Goal: Task Accomplishment & Management: Manage account settings

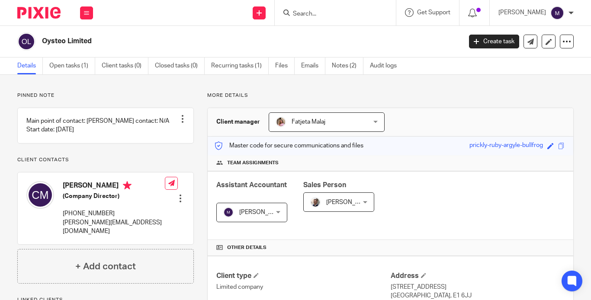
click at [322, 16] on input "Search" at bounding box center [331, 14] width 78 height 8
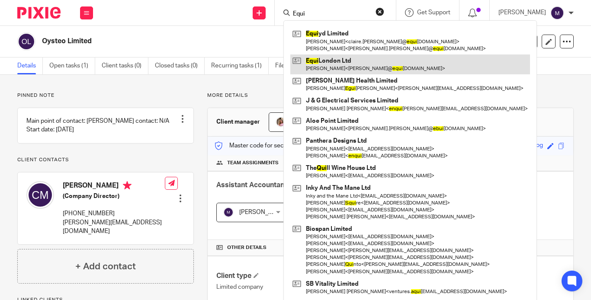
type input "Equi"
click at [343, 62] on link at bounding box center [410, 64] width 240 height 20
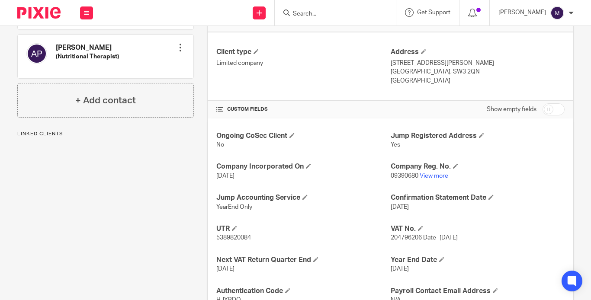
scroll to position [260, 0]
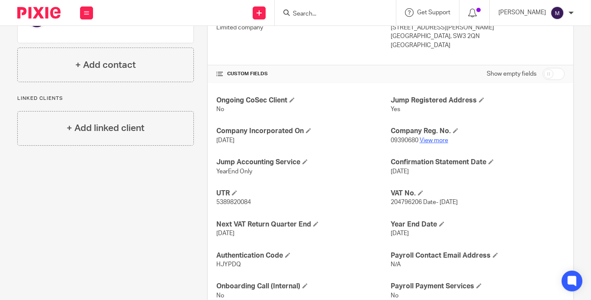
click at [425, 138] on link "View more" at bounding box center [434, 141] width 29 height 6
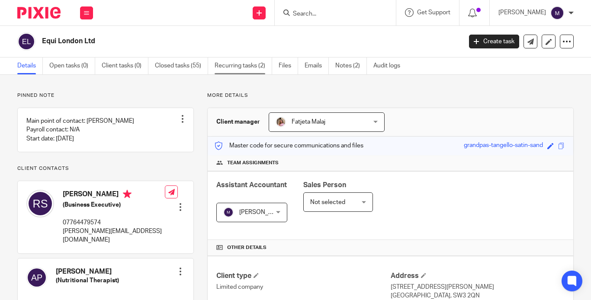
click at [216, 69] on link "Recurring tasks (2)" at bounding box center [244, 66] width 58 height 17
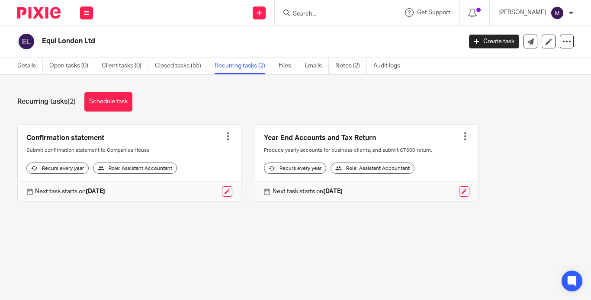
click at [323, 14] on input "Search" at bounding box center [331, 14] width 78 height 8
type input "t"
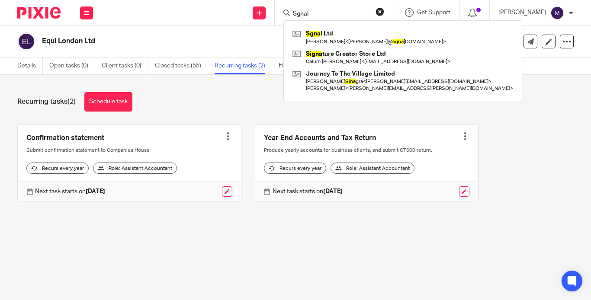
type input "Sgnal"
click button "submit" at bounding box center [0, 0] width 0 height 0
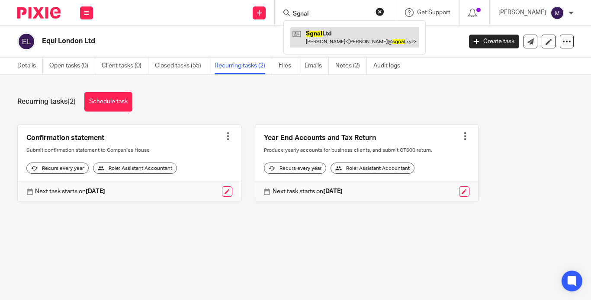
click at [358, 45] on link at bounding box center [354, 37] width 128 height 20
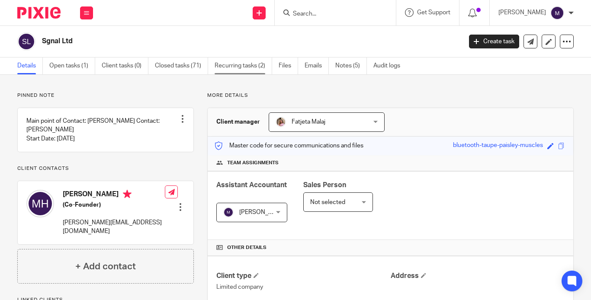
click at [221, 69] on link "Recurring tasks (2)" at bounding box center [244, 66] width 58 height 17
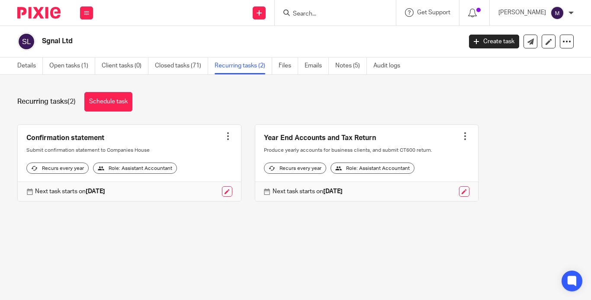
click at [329, 11] on input "Search" at bounding box center [331, 14] width 78 height 8
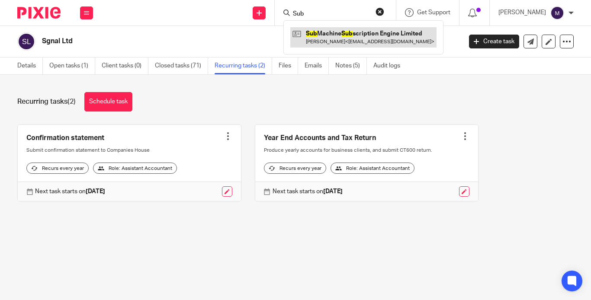
type input "Sub"
click at [370, 35] on link at bounding box center [363, 37] width 146 height 20
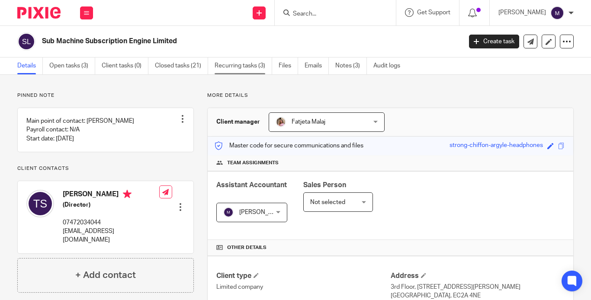
click at [222, 66] on link "Recurring tasks (3)" at bounding box center [244, 66] width 58 height 17
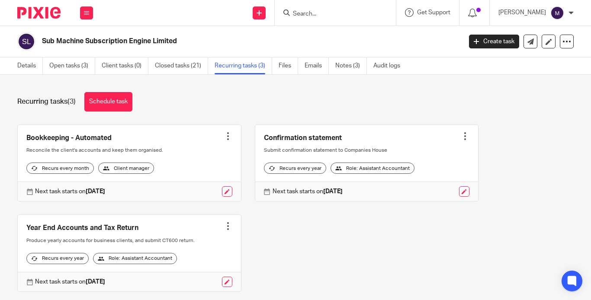
click at [224, 132] on div at bounding box center [228, 136] width 9 height 9
click at [111, 186] on span "Cancel schedule" at bounding box center [102, 189] width 45 height 6
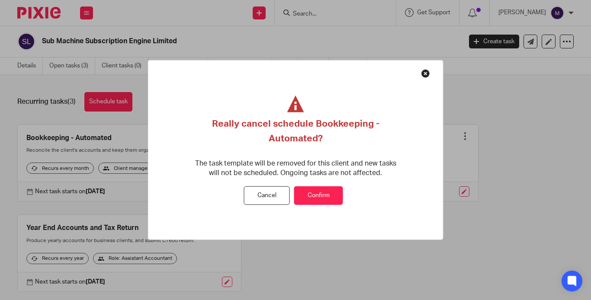
click at [319, 198] on button "Confirm" at bounding box center [318, 195] width 49 height 19
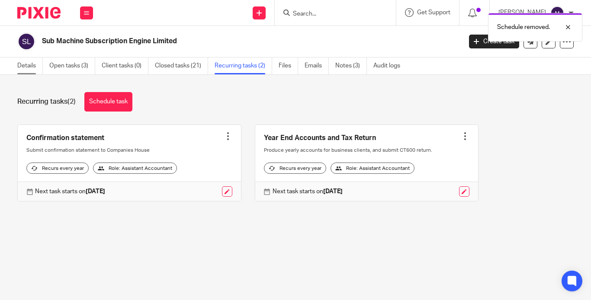
click at [31, 65] on link "Details" at bounding box center [30, 66] width 26 height 17
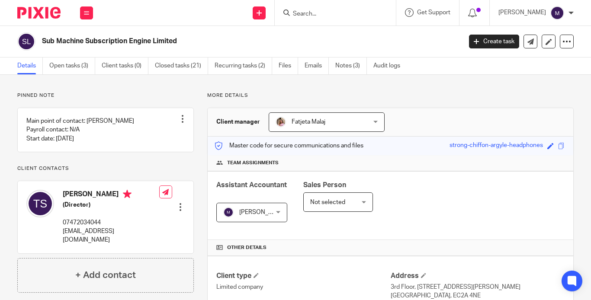
click at [287, 93] on p "More details" at bounding box center [390, 95] width 366 height 7
click at [324, 13] on input "Search" at bounding box center [331, 14] width 78 height 8
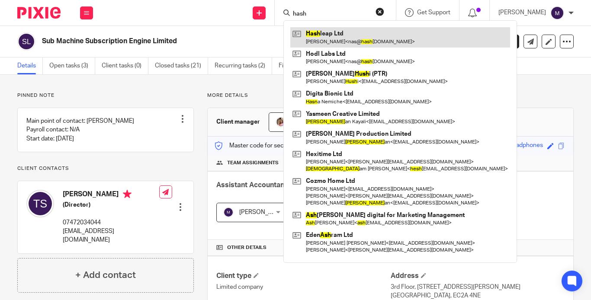
type input "hash"
click at [348, 38] on link at bounding box center [400, 37] width 220 height 20
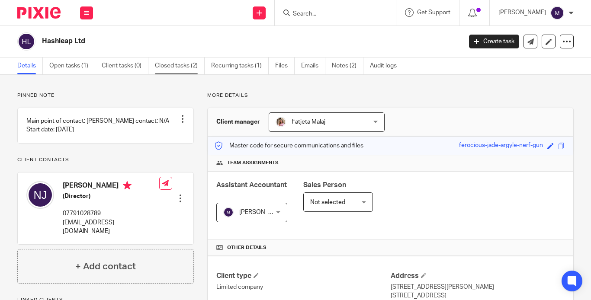
click at [168, 68] on link "Closed tasks (2)" at bounding box center [180, 66] width 50 height 17
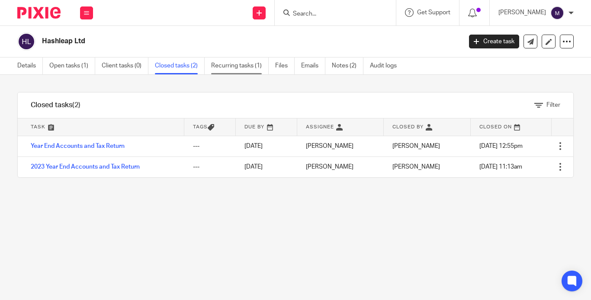
click at [212, 70] on link "Recurring tasks (1)" at bounding box center [240, 66] width 58 height 17
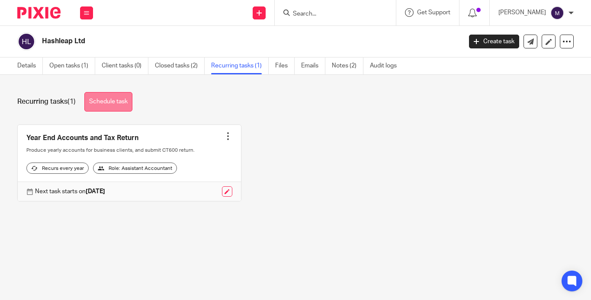
click at [111, 100] on link "Schedule task" at bounding box center [108, 101] width 48 height 19
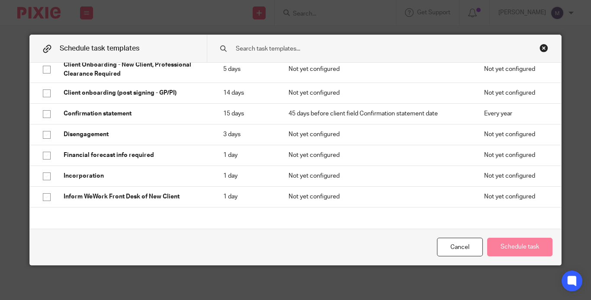
scroll to position [163, 0]
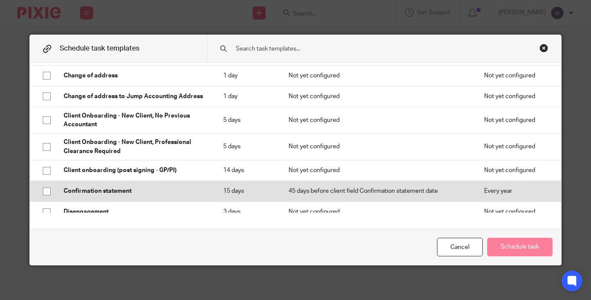
click at [55, 192] on input "checkbox" at bounding box center [46, 191] width 16 height 16
checkbox input "true"
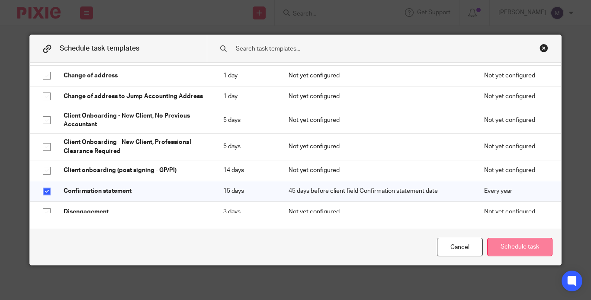
click at [487, 251] on button "Schedule task" at bounding box center [519, 247] width 65 height 19
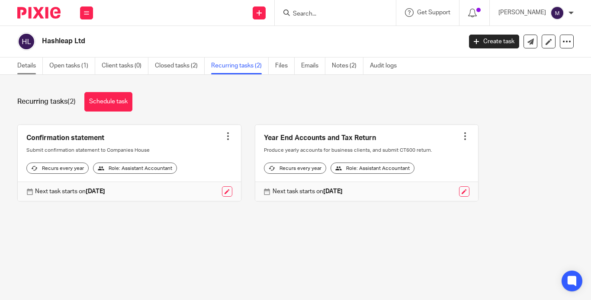
click at [23, 69] on link "Details" at bounding box center [30, 66] width 26 height 17
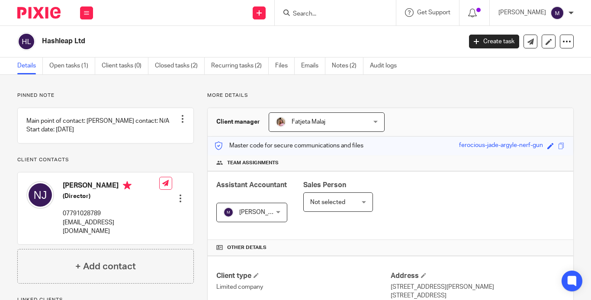
click at [328, 14] on input "Search" at bounding box center [331, 14] width 78 height 8
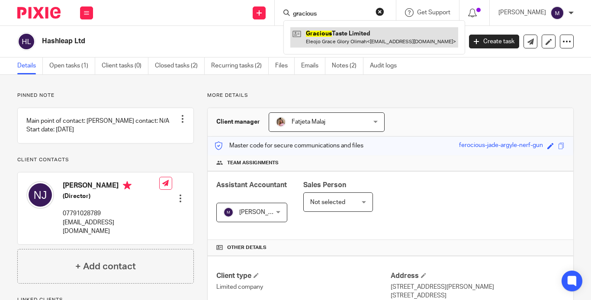
type input "gracious"
click at [346, 33] on link at bounding box center [374, 37] width 168 height 20
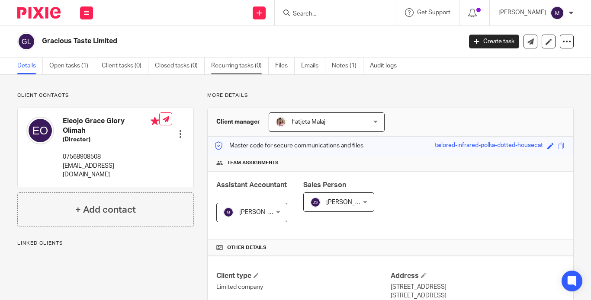
click at [224, 65] on link "Recurring tasks (0)" at bounding box center [240, 66] width 58 height 17
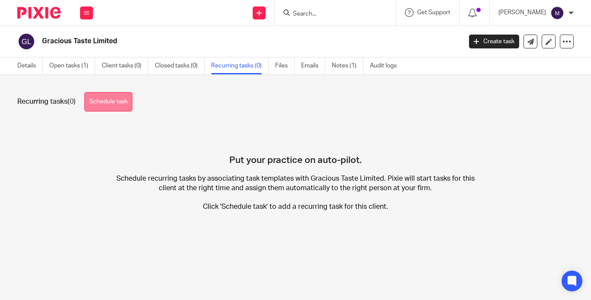
click at [106, 99] on link "Schedule task" at bounding box center [108, 101] width 48 height 19
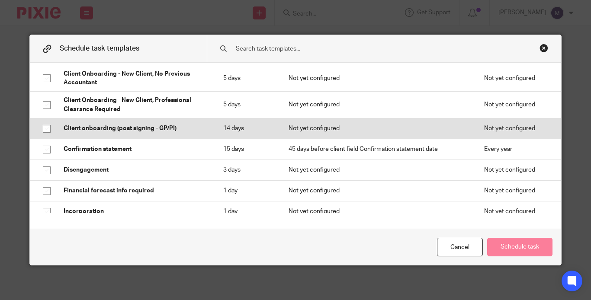
scroll to position [216, 0]
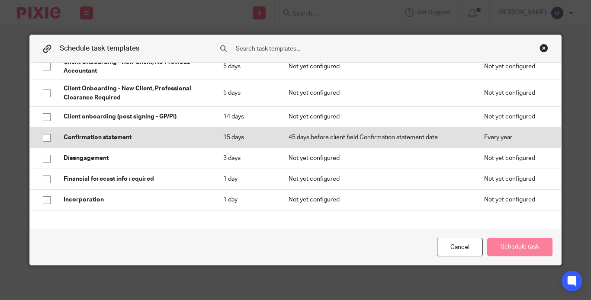
click at [55, 138] on input "checkbox" at bounding box center [46, 138] width 16 height 16
checkbox input "true"
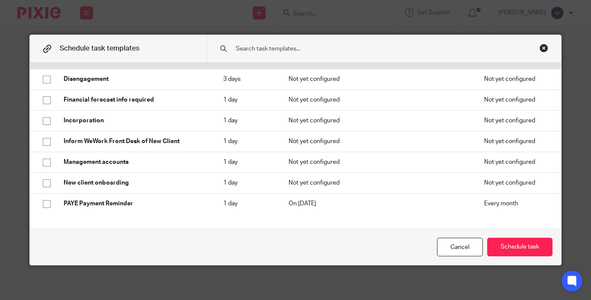
scroll to position [346, 0]
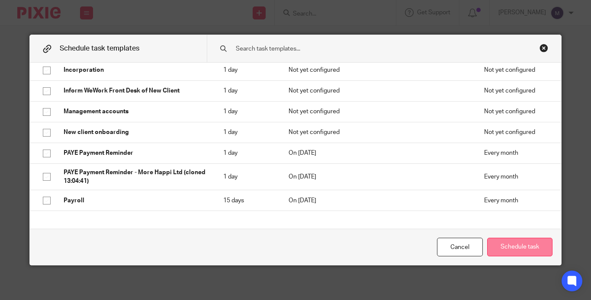
click at [498, 246] on button "Schedule task" at bounding box center [519, 247] width 65 height 19
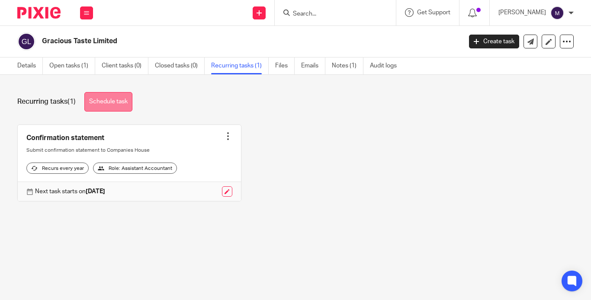
click at [108, 99] on link "Schedule task" at bounding box center [108, 101] width 48 height 19
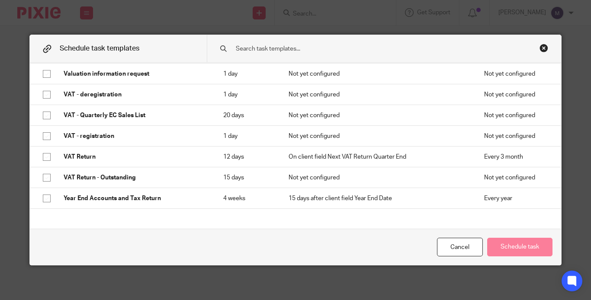
scroll to position [682, 0]
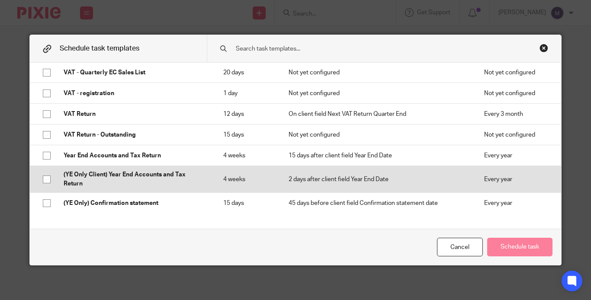
click at [55, 179] on input "checkbox" at bounding box center [46, 179] width 16 height 16
checkbox input "true"
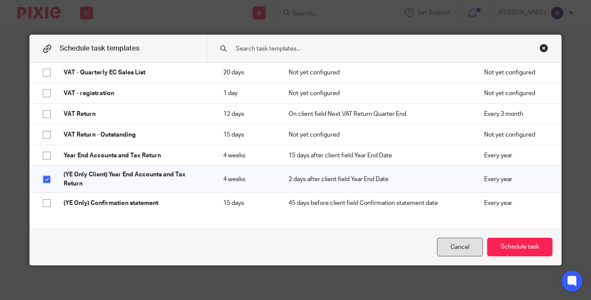
click at [437, 251] on div "Cancel" at bounding box center [460, 247] width 46 height 19
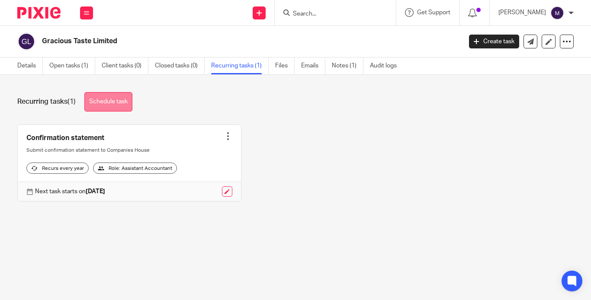
click at [113, 100] on link "Schedule task" at bounding box center [108, 101] width 48 height 19
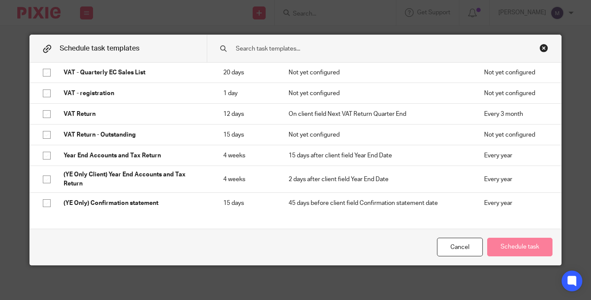
scroll to position [682, 0]
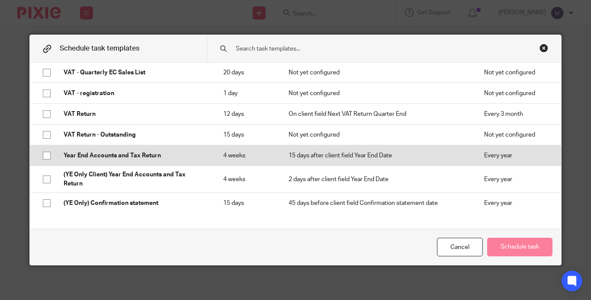
click at [55, 152] on input "checkbox" at bounding box center [46, 155] width 16 height 16
checkbox input "true"
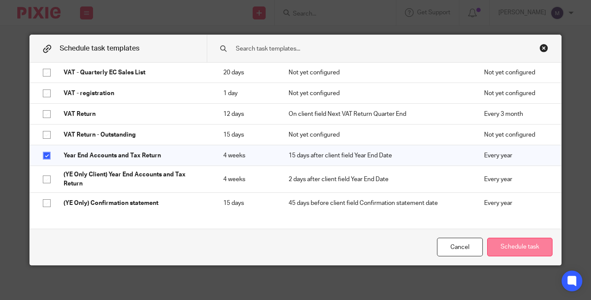
click at [487, 247] on button "Schedule task" at bounding box center [519, 247] width 65 height 19
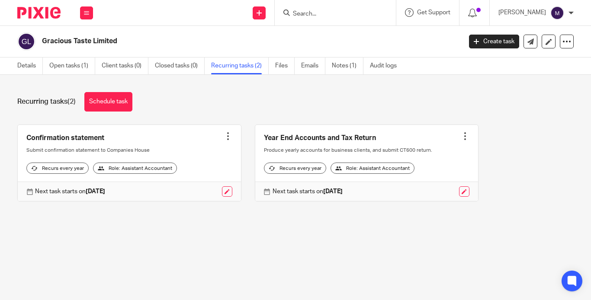
click at [537, 3] on div "[PERSON_NAME] My profile Email integration Logout" at bounding box center [536, 13] width 93 height 26
click at [538, 0] on div "[PERSON_NAME] My profile Email integration Logout" at bounding box center [536, 13] width 93 height 26
click at [539, 0] on div "[PERSON_NAME] My profile Email integration Logout" at bounding box center [536, 13] width 93 height 26
click at [326, 9] on form at bounding box center [338, 12] width 92 height 11
click at [326, 14] on input "Search" at bounding box center [331, 14] width 78 height 8
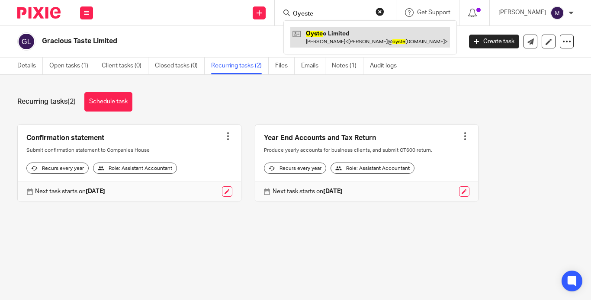
type input "Oyeste"
click at [324, 41] on link at bounding box center [370, 37] width 160 height 20
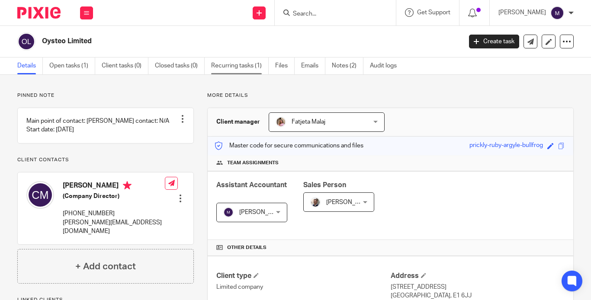
click at [229, 67] on link "Recurring tasks (1)" at bounding box center [240, 66] width 58 height 17
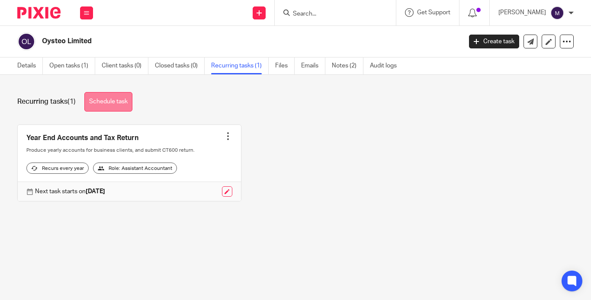
click at [106, 93] on link "Schedule task" at bounding box center [108, 101] width 48 height 19
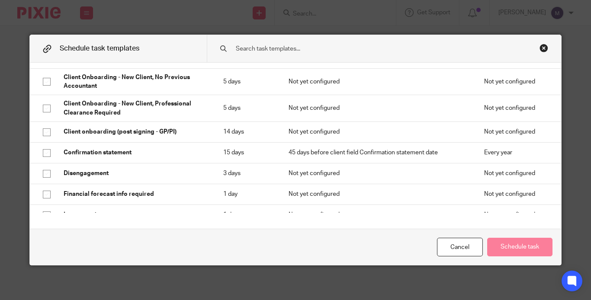
scroll to position [173, 0]
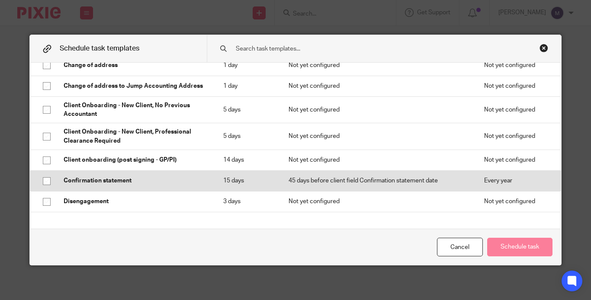
click at [55, 185] on input "checkbox" at bounding box center [46, 181] width 16 height 16
checkbox input "true"
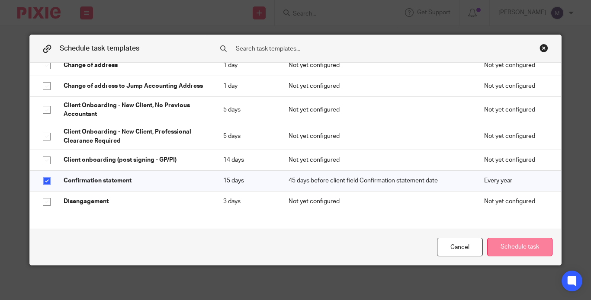
click at [487, 243] on button "Schedule task" at bounding box center [519, 247] width 65 height 19
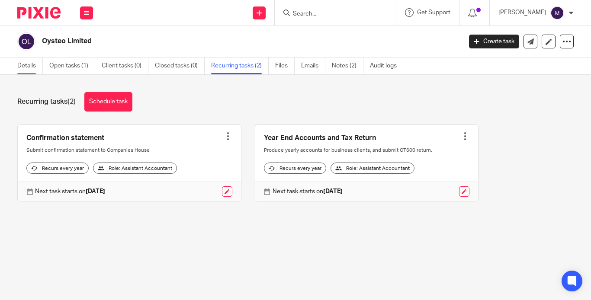
click at [19, 69] on link "Details" at bounding box center [30, 66] width 26 height 17
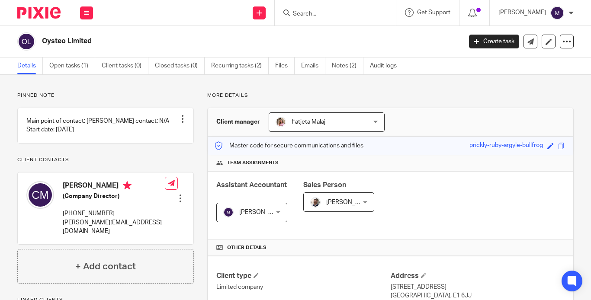
click at [331, 14] on input "Search" at bounding box center [331, 14] width 78 height 8
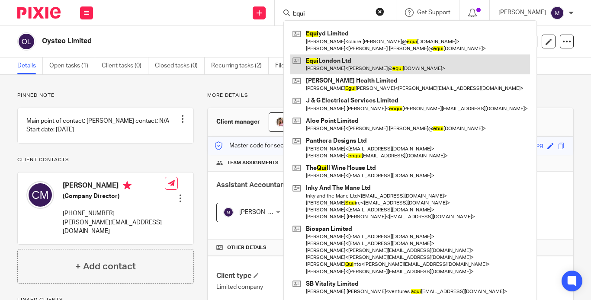
type input "Equi"
click at [341, 61] on link at bounding box center [410, 64] width 240 height 20
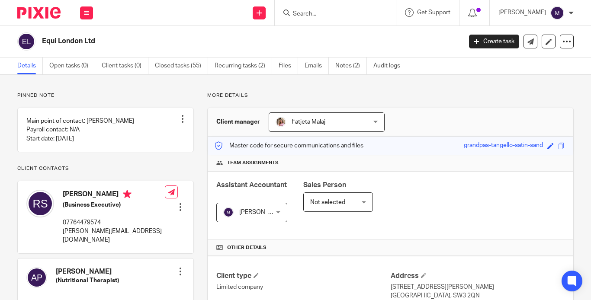
click at [364, 14] on input "Search" at bounding box center [331, 14] width 78 height 8
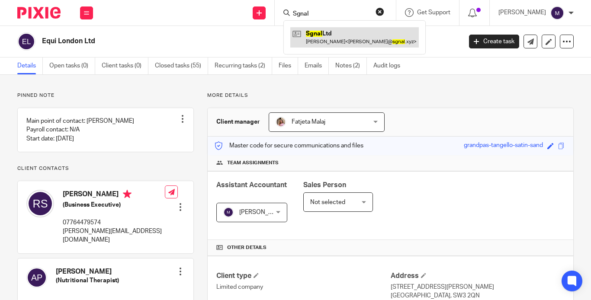
type input "Sgnal"
click at [349, 44] on link at bounding box center [354, 37] width 128 height 20
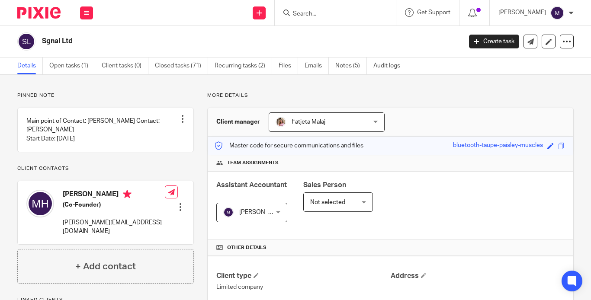
click at [337, 16] on input "Search" at bounding box center [331, 14] width 78 height 8
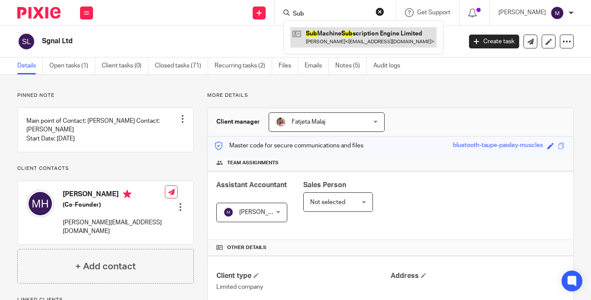
type input "Sub"
click at [338, 40] on link at bounding box center [363, 37] width 146 height 20
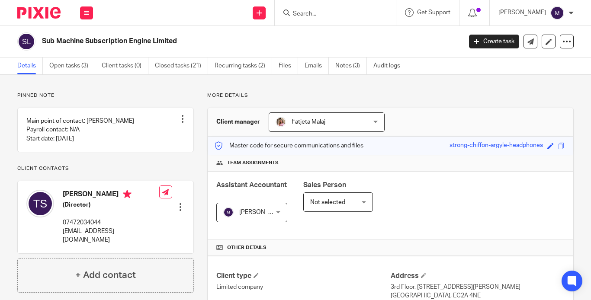
click at [331, 18] on input "Search" at bounding box center [331, 14] width 78 height 8
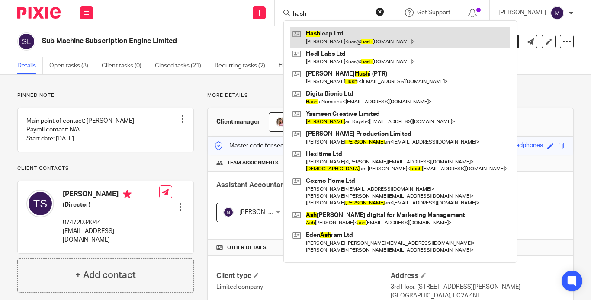
type input "hash"
click at [340, 30] on link at bounding box center [400, 37] width 220 height 20
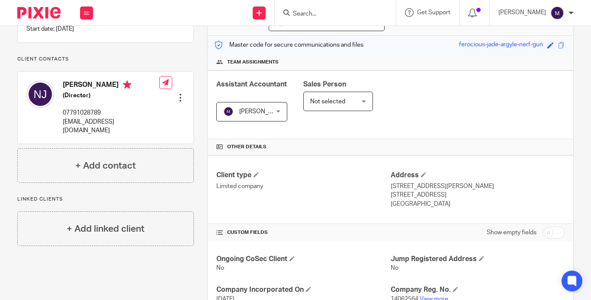
scroll to position [99, 0]
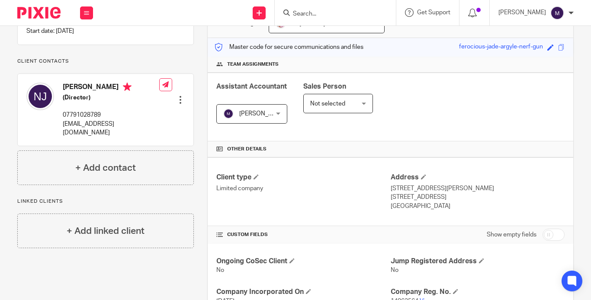
drag, startPoint x: 325, startPoint y: 8, endPoint x: 325, endPoint y: 13, distance: 5.6
click at [325, 13] on form at bounding box center [338, 12] width 92 height 11
click at [325, 13] on input "Search" at bounding box center [331, 14] width 78 height 8
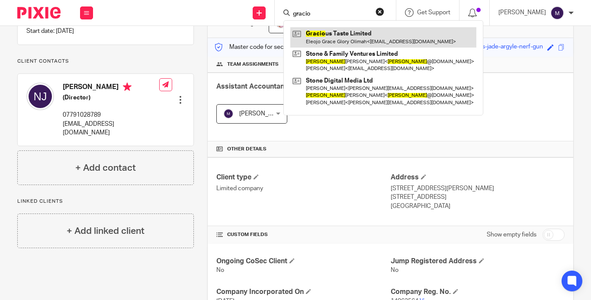
type input "gracio"
click at [346, 35] on link at bounding box center [383, 37] width 186 height 20
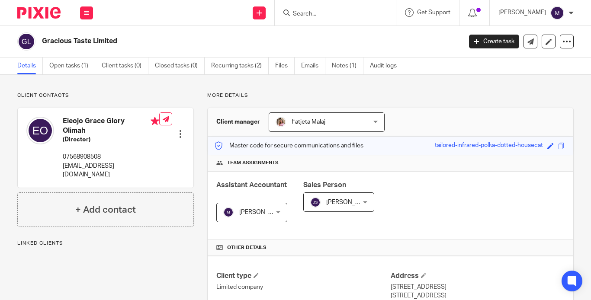
click at [325, 15] on input "Search" at bounding box center [331, 14] width 78 height 8
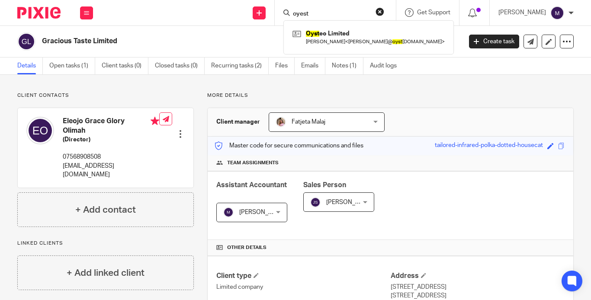
type input "oyest"
click at [345, 47] on div "Oyst eo Limited Catherine Macdonald < katie@ oyst eo.com >" at bounding box center [368, 37] width 170 height 34
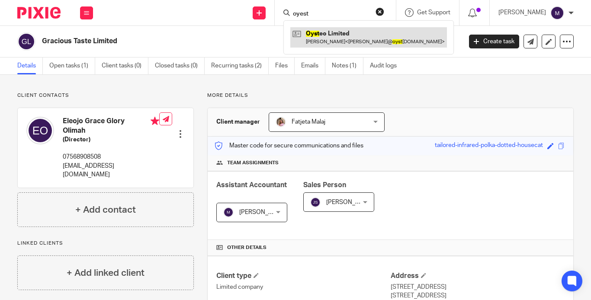
click at [344, 39] on link at bounding box center [368, 37] width 157 height 20
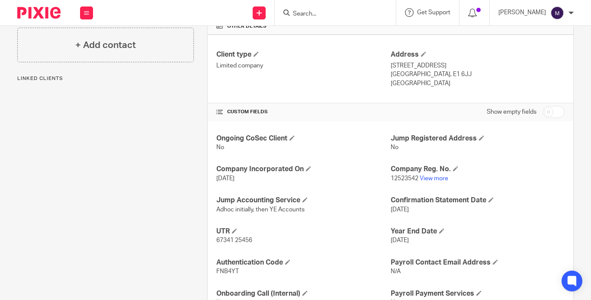
scroll to position [222, 0]
click at [324, 8] on form at bounding box center [338, 12] width 92 height 11
click at [344, 13] on input "Search" at bounding box center [331, 14] width 78 height 8
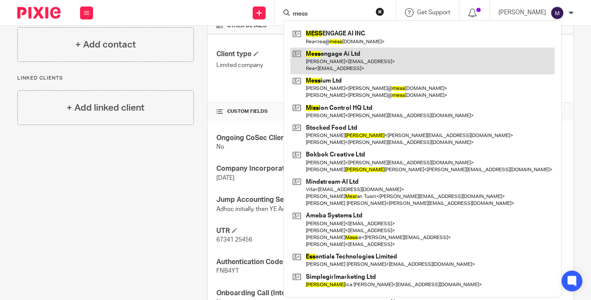
type input "mess"
click at [353, 59] on link at bounding box center [422, 61] width 264 height 27
